Goal: Information Seeking & Learning: Learn about a topic

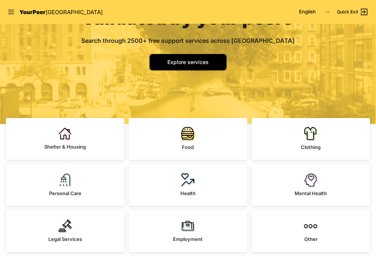
scroll to position [65, 0]
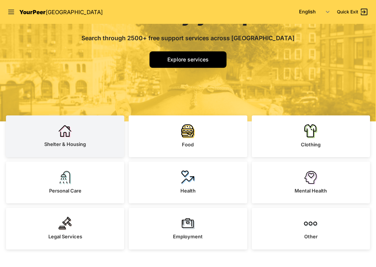
click at [77, 143] on span "Shelter & Housing" at bounding box center [65, 144] width 42 height 6
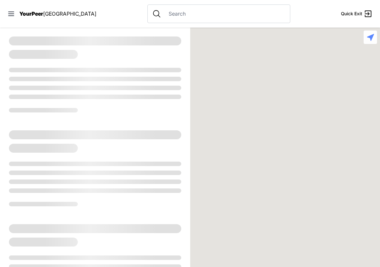
select select "recentlyUpdated"
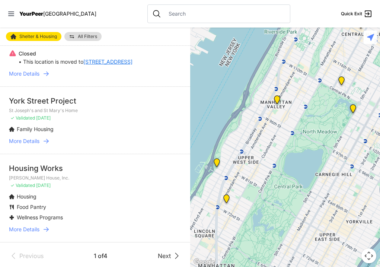
scroll to position [1581, 0]
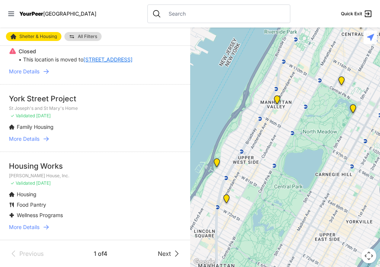
click at [164, 254] on span "Next" at bounding box center [164, 253] width 13 height 9
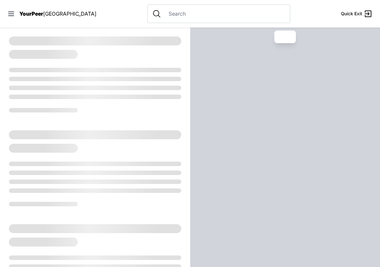
select select "recentlyUpdated"
